Goal: Go to known website: Access a specific website the user already knows

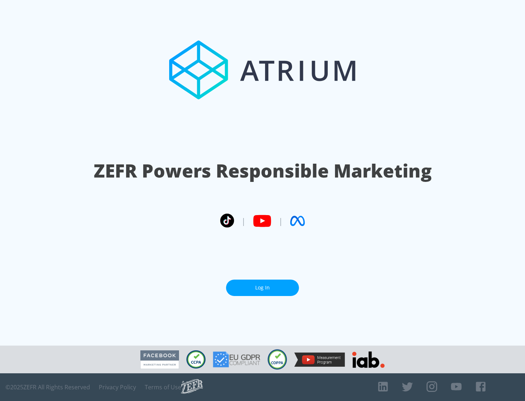
click at [262, 288] on link "Log In" at bounding box center [262, 288] width 73 height 16
